Goal: Check status: Check status

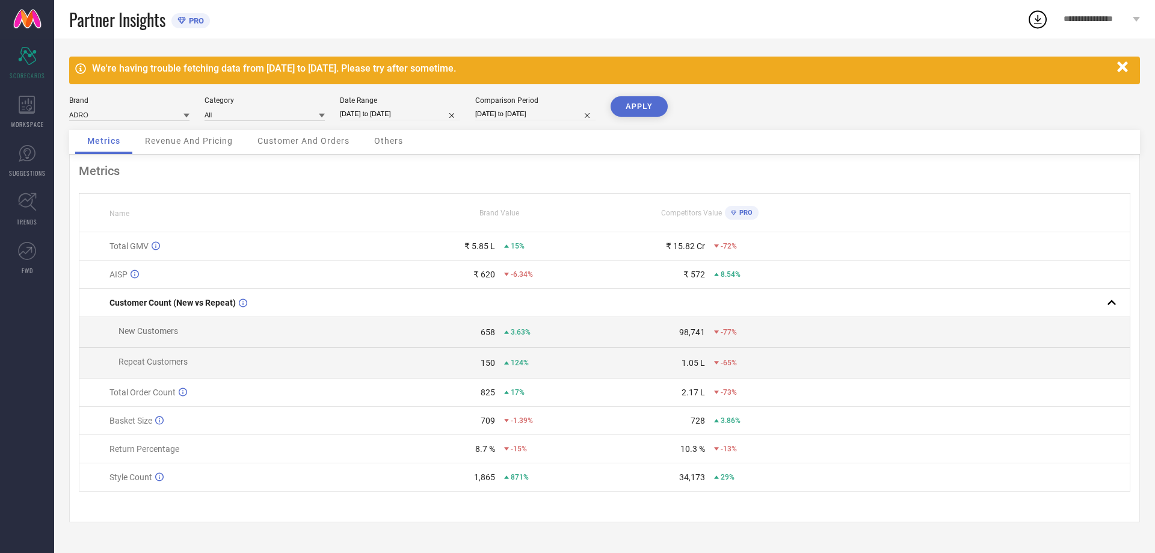
click at [385, 109] on input "[DATE] to [DATE]" at bounding box center [400, 114] width 120 height 13
select select "7"
select select "2025"
select select "8"
select select "2025"
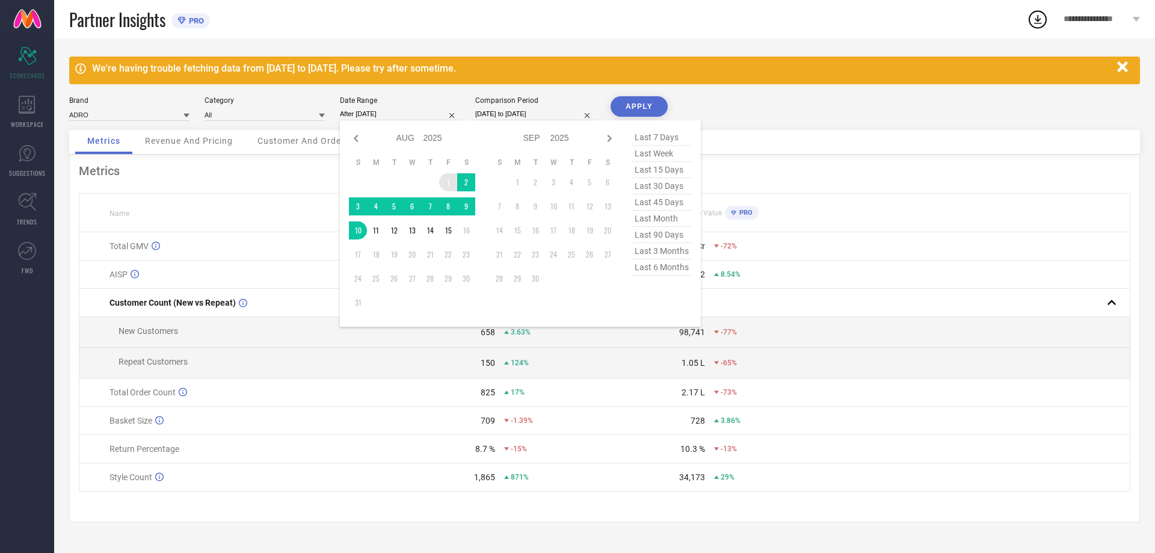
click at [446, 180] on td "1" at bounding box center [448, 182] width 18 height 18
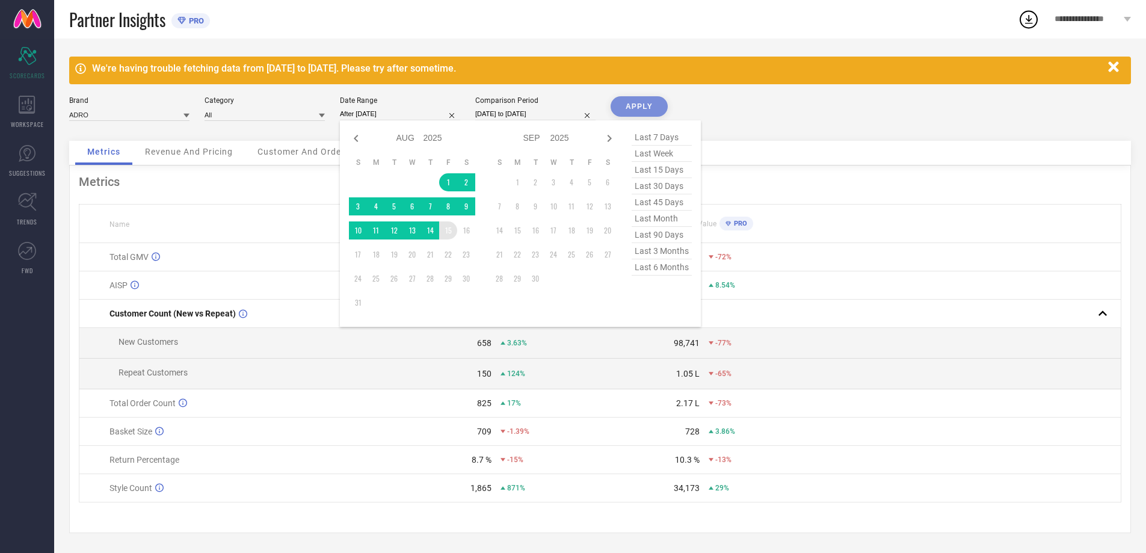
type input "[DATE] to [DATE]"
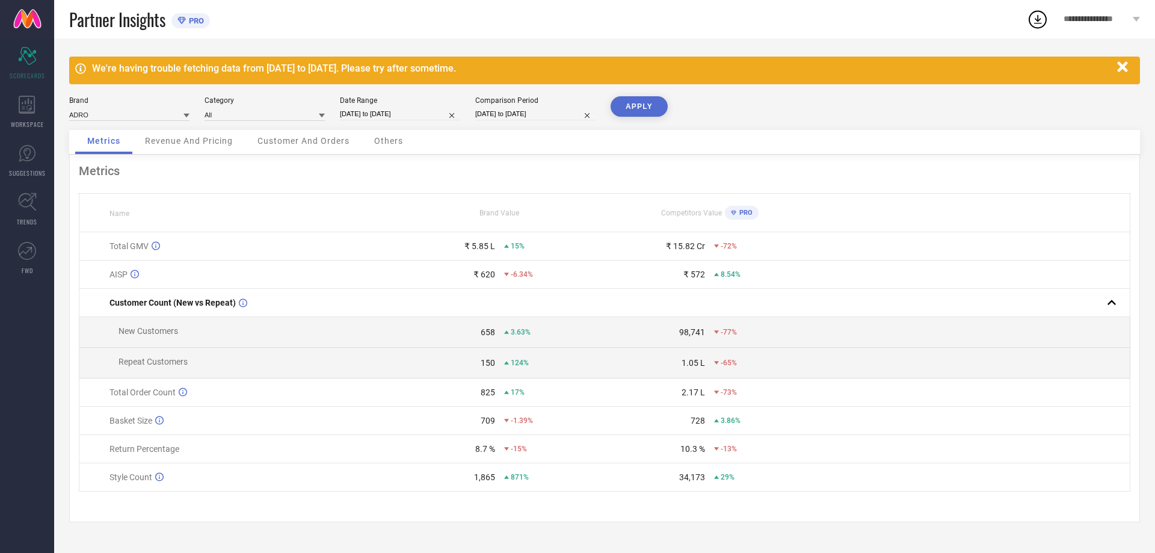
click at [643, 105] on button "APPLY" at bounding box center [638, 106] width 57 height 20
